Goal: Task Accomplishment & Management: Complete application form

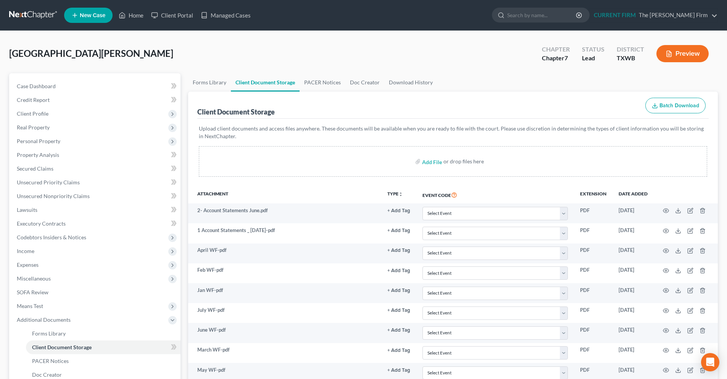
select select "0"
click at [46, 88] on span "Case Dashboard" at bounding box center [36, 86] width 39 height 6
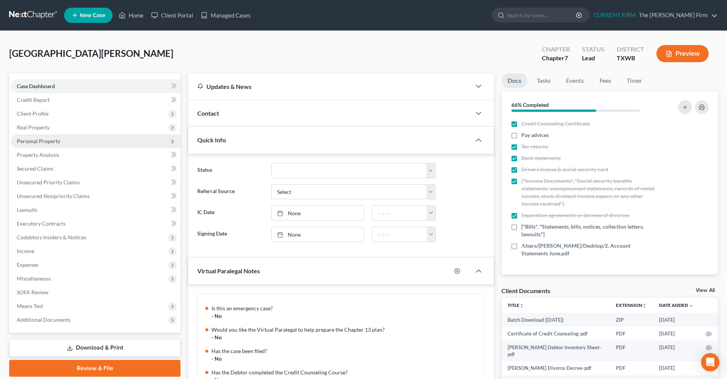
scroll to position [261, 0]
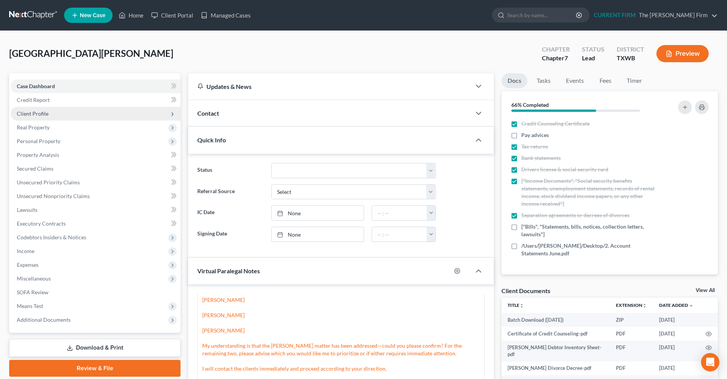
click at [32, 115] on span "Client Profile" at bounding box center [33, 113] width 32 height 6
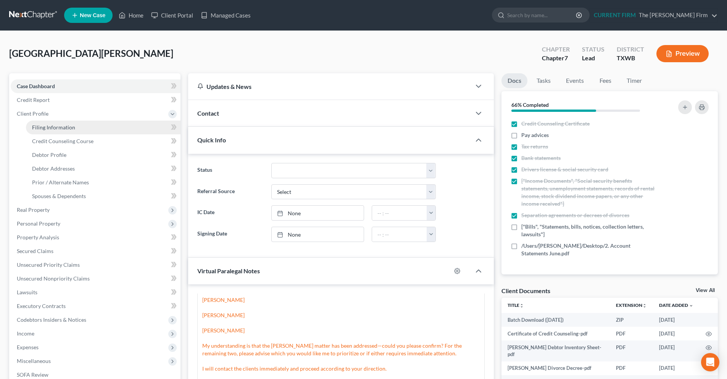
click at [75, 127] on link "Filing Information" at bounding box center [103, 128] width 155 height 14
select select "1"
select select "0"
select select "80"
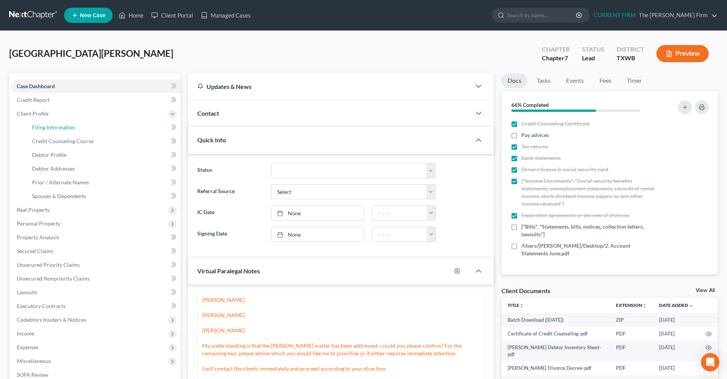
select select "45"
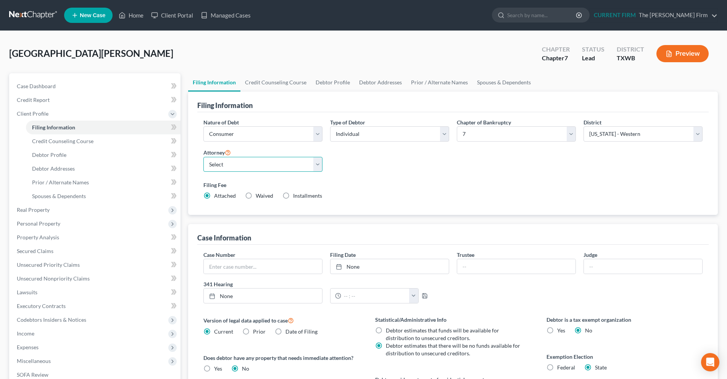
click at [321, 167] on select "Select [PERSON_NAME] - TXWB" at bounding box center [262, 164] width 119 height 15
select select "0"
click at [203, 157] on select "Select [PERSON_NAME] - TXWB" at bounding box center [262, 164] width 119 height 15
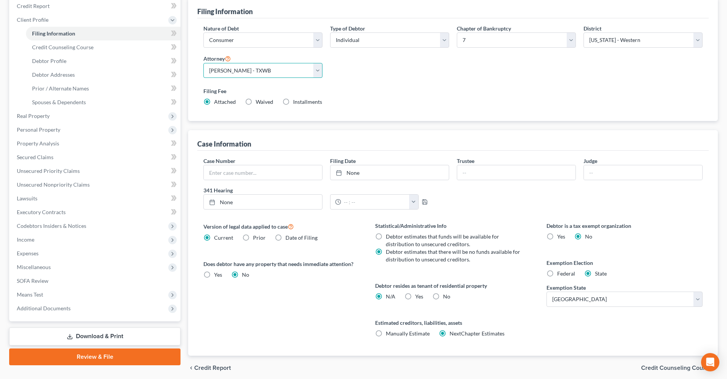
scroll to position [76, 0]
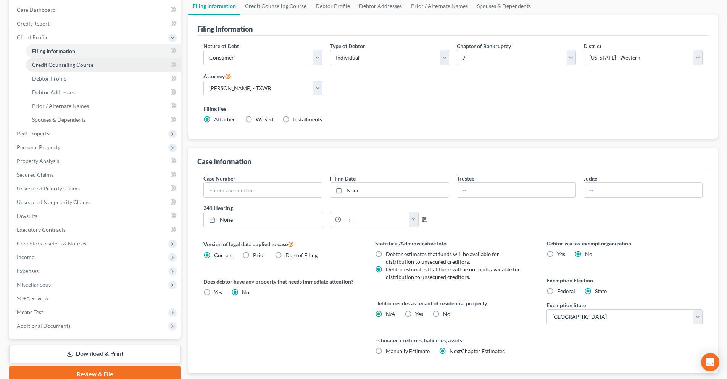
click at [71, 69] on link "Credit Counseling Course" at bounding box center [103, 65] width 155 height 14
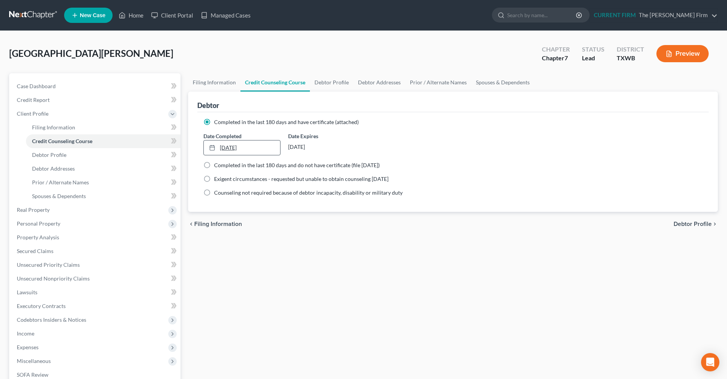
click at [226, 145] on link "[DATE]" at bounding box center [242, 147] width 76 height 14
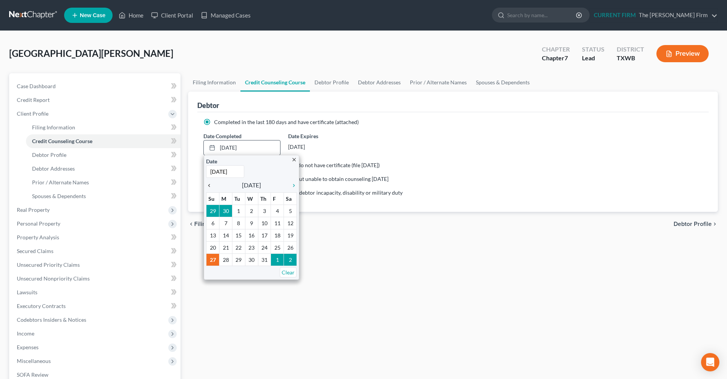
click at [210, 185] on icon "chevron_left" at bounding box center [211, 185] width 10 height 6
type input "[DATE]"
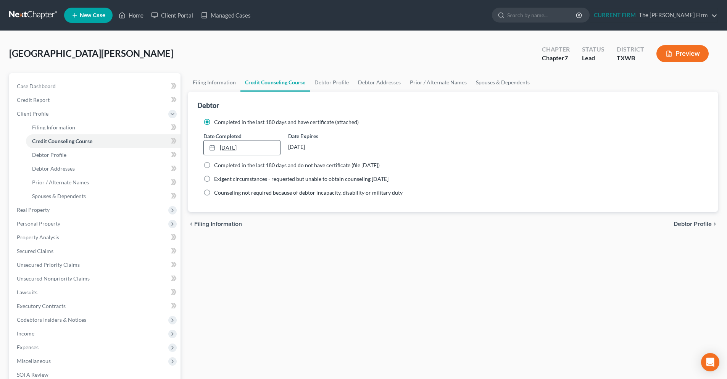
click at [257, 147] on link "[DATE]" at bounding box center [242, 147] width 76 height 14
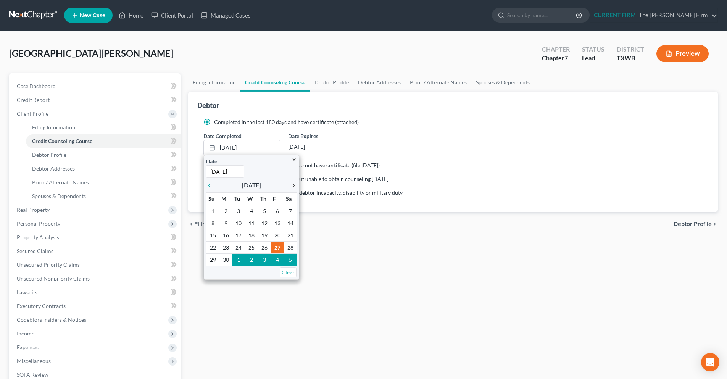
click at [295, 185] on icon "chevron_right" at bounding box center [292, 185] width 10 height 6
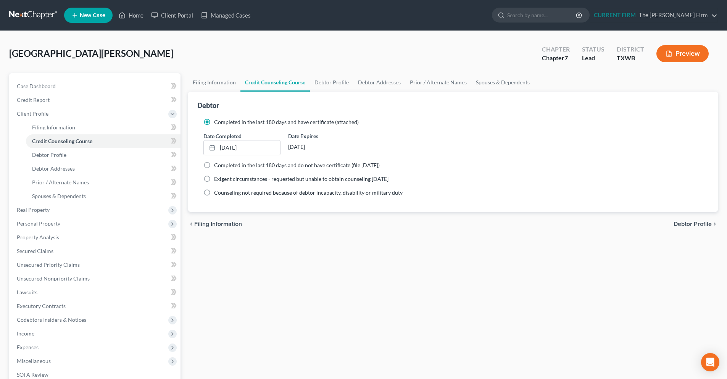
click at [247, 166] on span "Completed in the last 180 days and do not have certificate (file [DATE])" at bounding box center [297, 165] width 166 height 6
click at [222, 166] on input "Completed in the last 180 days and do not have certificate (file [DATE])" at bounding box center [219, 163] width 5 height 5
radio input "true"
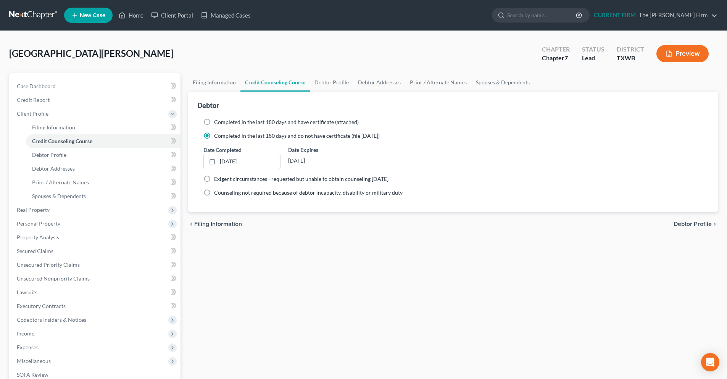
click at [228, 120] on span "Completed in the last 180 days and have certificate (attached)" at bounding box center [286, 122] width 145 height 6
click at [222, 120] on input "Completed in the last 180 days and have certificate (attached)" at bounding box center [219, 120] width 5 height 5
radio input "true"
radio input "false"
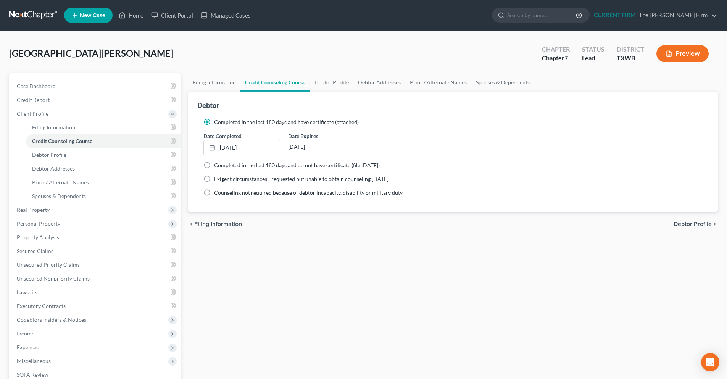
click at [687, 221] on span "Debtor Profile" at bounding box center [692, 224] width 38 height 6
select select "0"
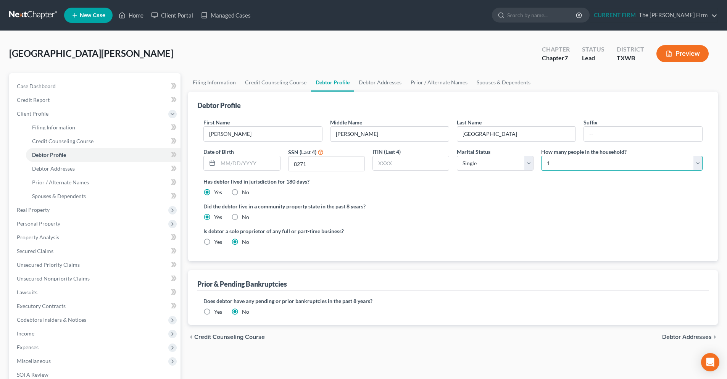
click at [694, 163] on select "Select 1 2 3 4 5 6 7 8 9 10 11 12 13 14 15 16 17 18 19 20" at bounding box center [621, 163] width 161 height 15
select select "2"
click at [541, 156] on select "Select 1 2 3 4 5 6 7 8 9 10 11 12 13 14 15 16 17 18 19 20" at bounding box center [621, 163] width 161 height 15
click at [667, 337] on span "Debtor Addresses" at bounding box center [687, 337] width 50 height 6
select select "0"
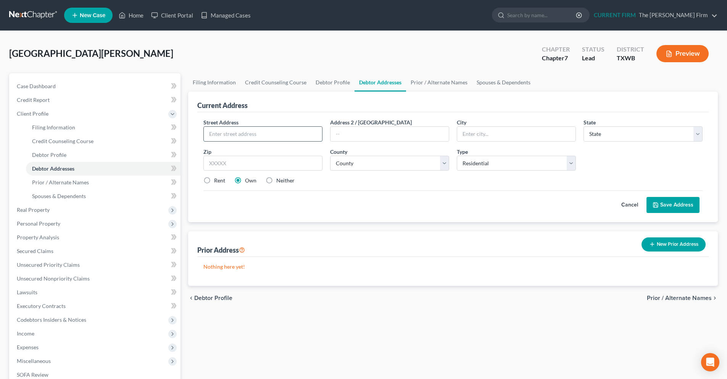
click at [267, 137] on input "text" at bounding box center [263, 134] width 118 height 14
click at [241, 135] on input "text" at bounding box center [263, 134] width 118 height 14
click at [169, 16] on link "Client Portal" at bounding box center [172, 15] width 50 height 14
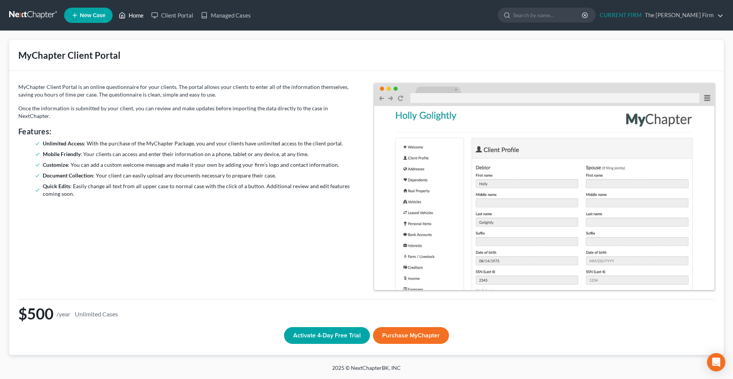
click at [136, 18] on link "Home" at bounding box center [131, 15] width 32 height 14
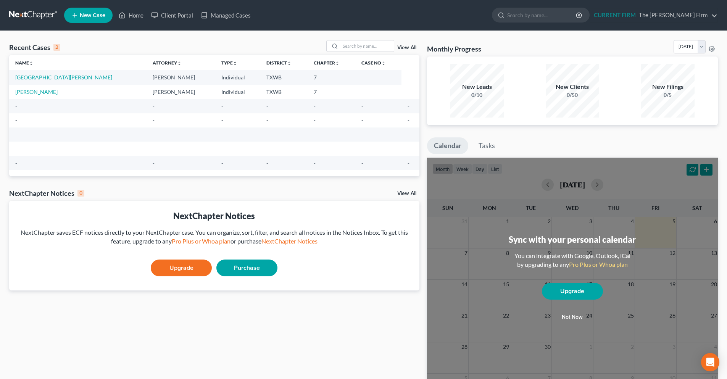
click at [48, 78] on link "[GEOGRAPHIC_DATA][PERSON_NAME]" at bounding box center [63, 77] width 97 height 6
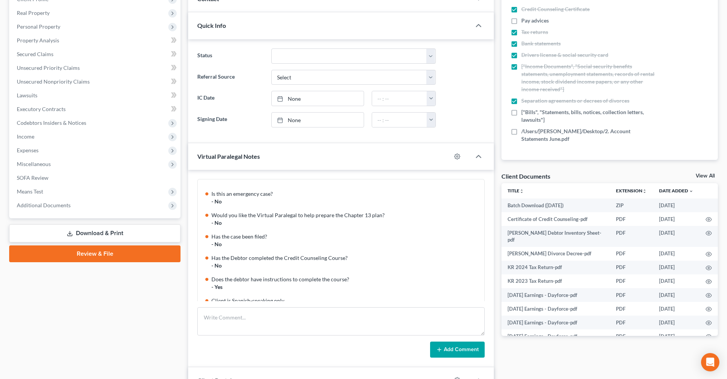
scroll to position [76, 0]
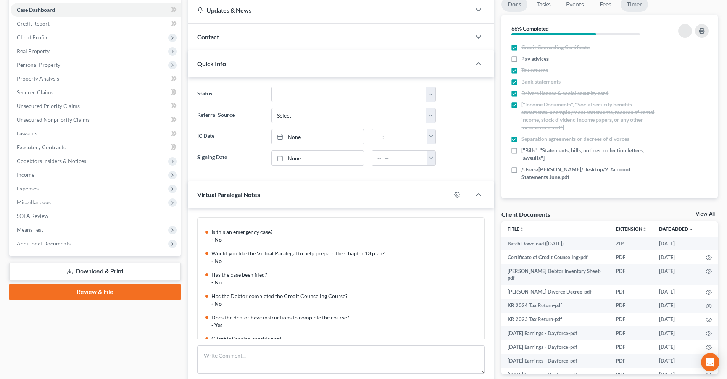
click at [641, 7] on link "Timer" at bounding box center [633, 4] width 27 height 15
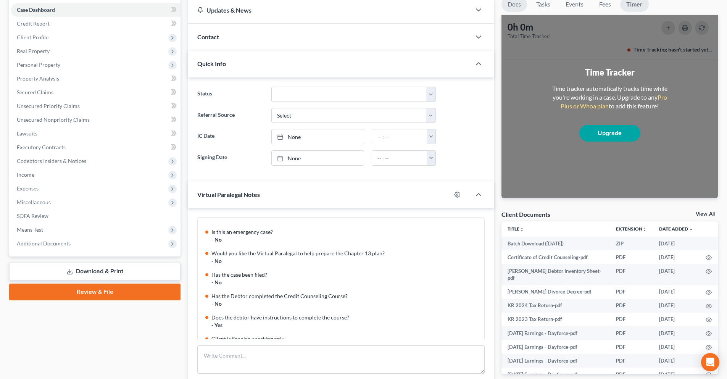
click at [514, 6] on link "Docs" at bounding box center [514, 4] width 26 height 15
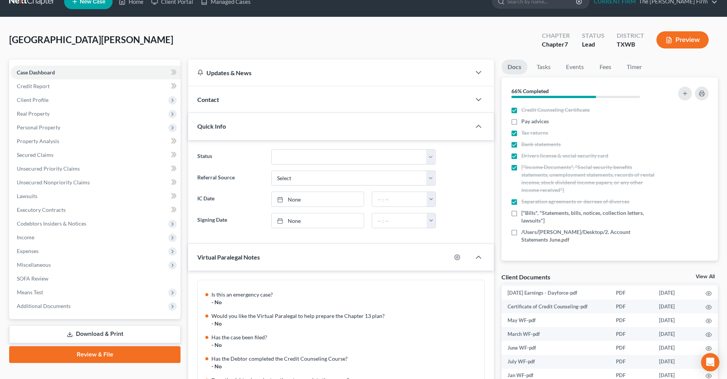
scroll to position [0, 0]
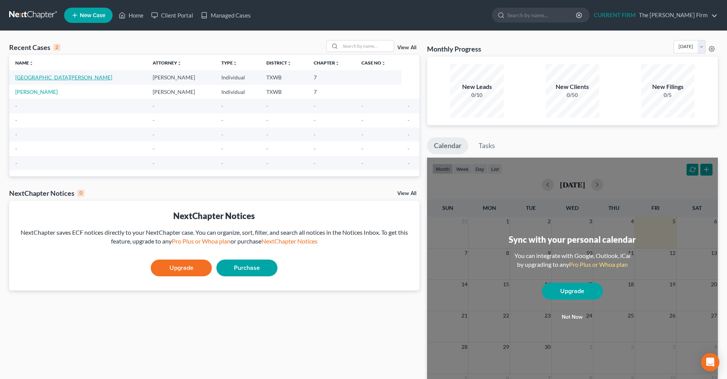
click at [33, 80] on link "[GEOGRAPHIC_DATA][PERSON_NAME]" at bounding box center [63, 77] width 97 height 6
select select "10"
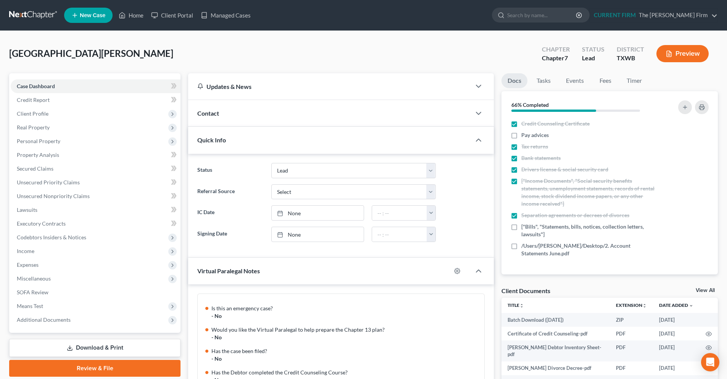
scroll to position [261, 0]
